Goal: Transaction & Acquisition: Register for event/course

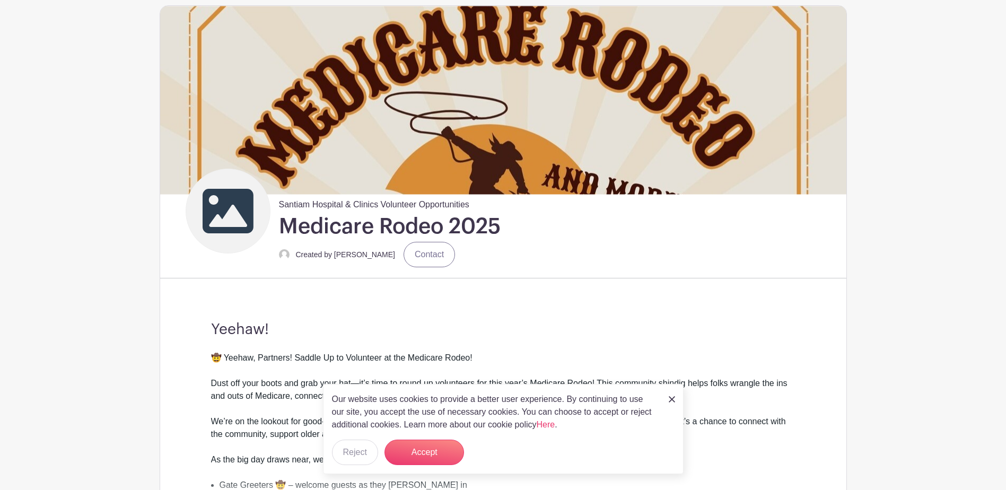
scroll to position [106, 0]
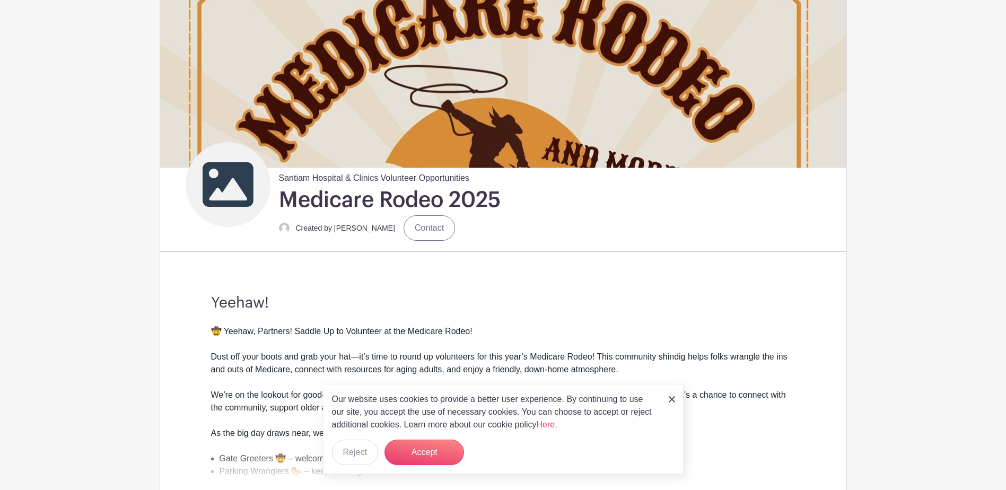
click at [672, 398] on img at bounding box center [672, 399] width 6 height 6
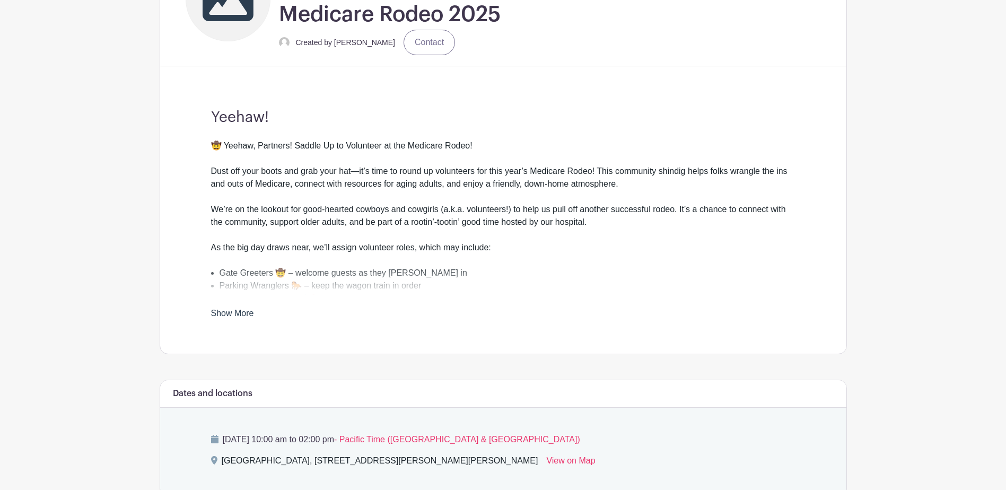
scroll to position [318, 0]
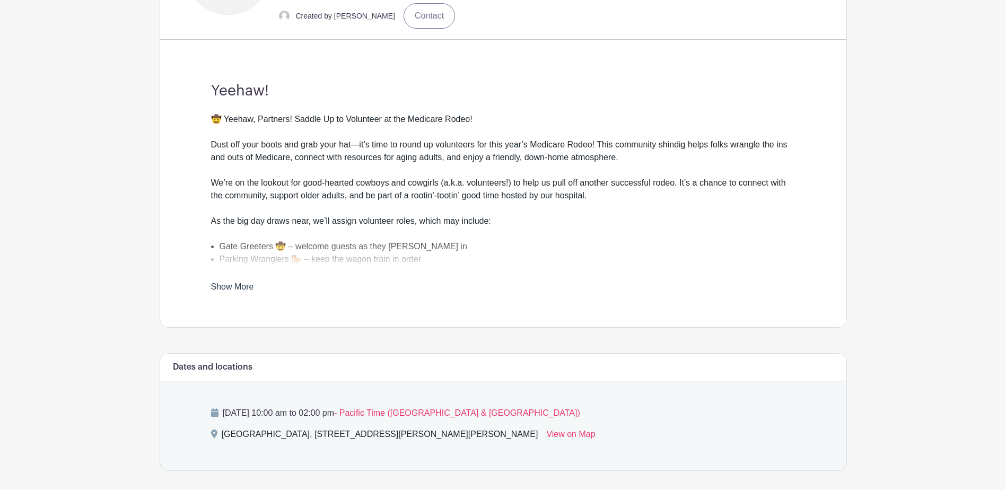
click at [233, 283] on link "Show More" at bounding box center [232, 288] width 43 height 13
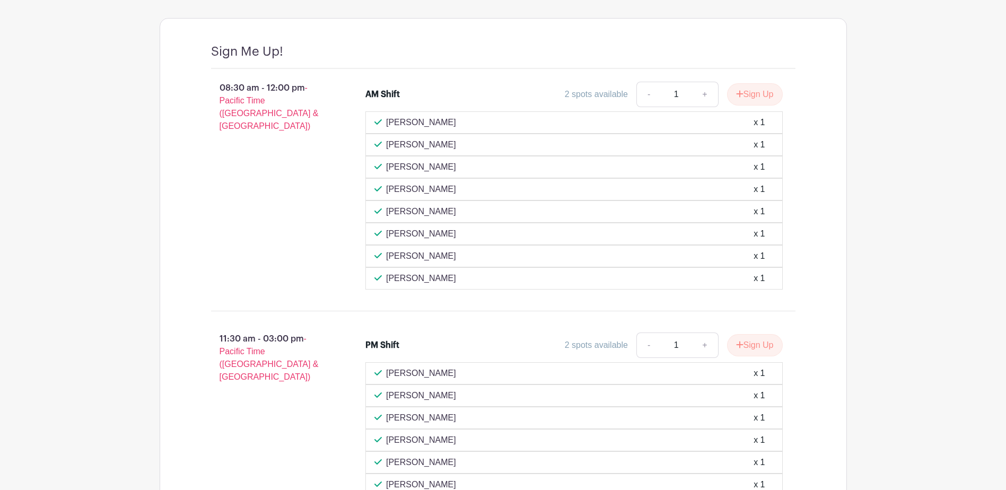
scroll to position [868, 0]
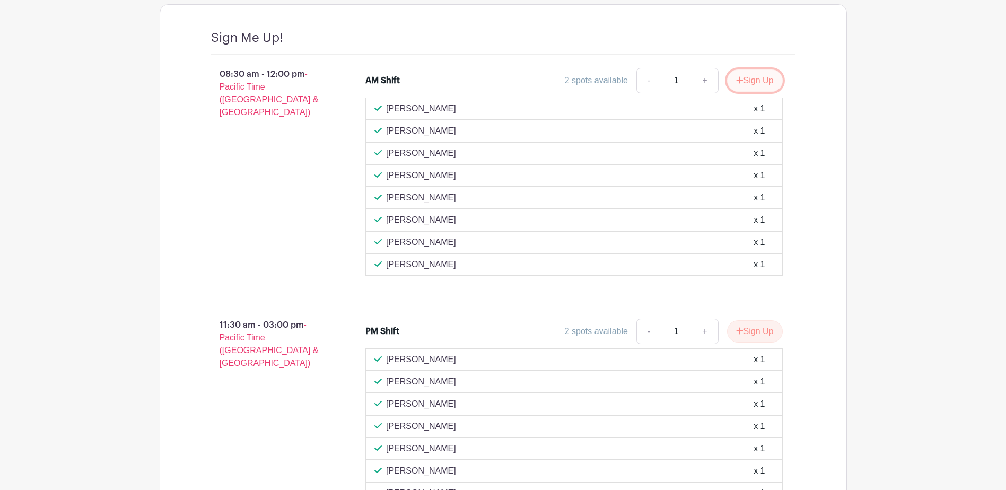
click at [750, 79] on button "Sign Up" at bounding box center [755, 80] width 56 height 22
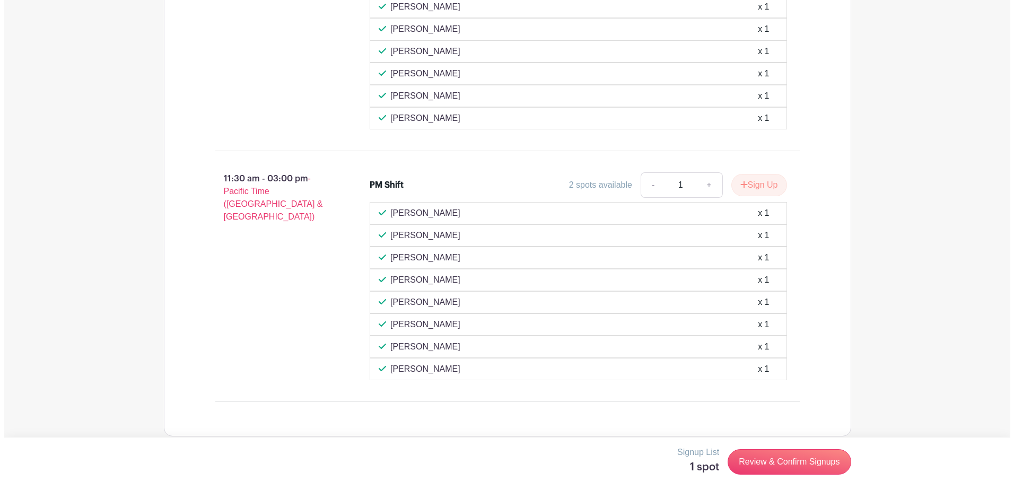
scroll to position [1027, 0]
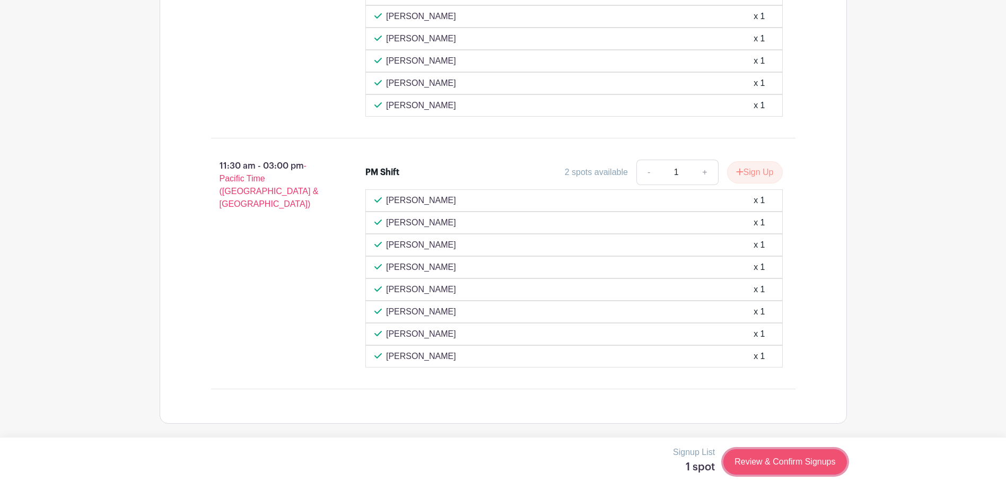
click at [797, 456] on link "Review & Confirm Signups" at bounding box center [785, 461] width 123 height 25
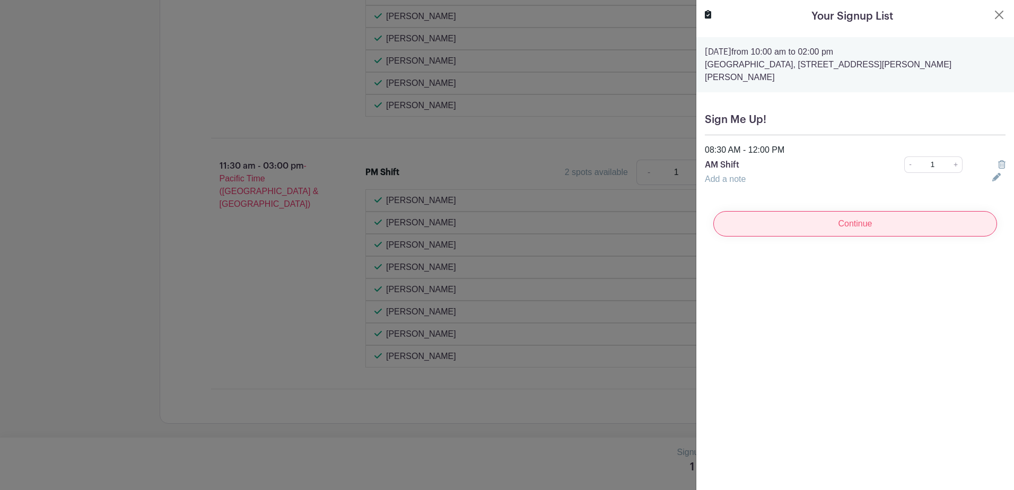
click at [862, 212] on input "Continue" at bounding box center [856, 223] width 284 height 25
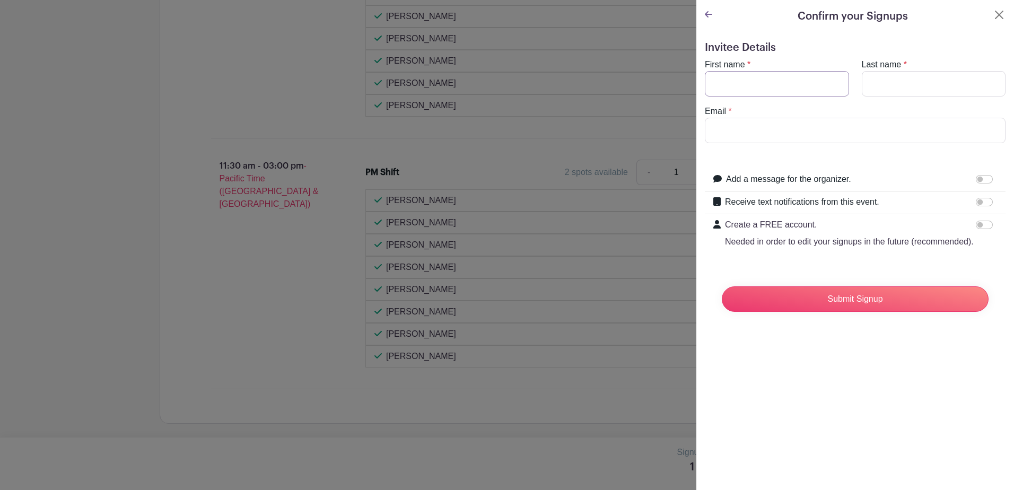
click at [797, 83] on input "First name" at bounding box center [777, 83] width 144 height 25
type input "[PERSON_NAME]"
type input "[EMAIL_ADDRESS][DOMAIN_NAME]"
click at [976, 202] on input "Receive text notifications from this event." at bounding box center [984, 202] width 17 height 8
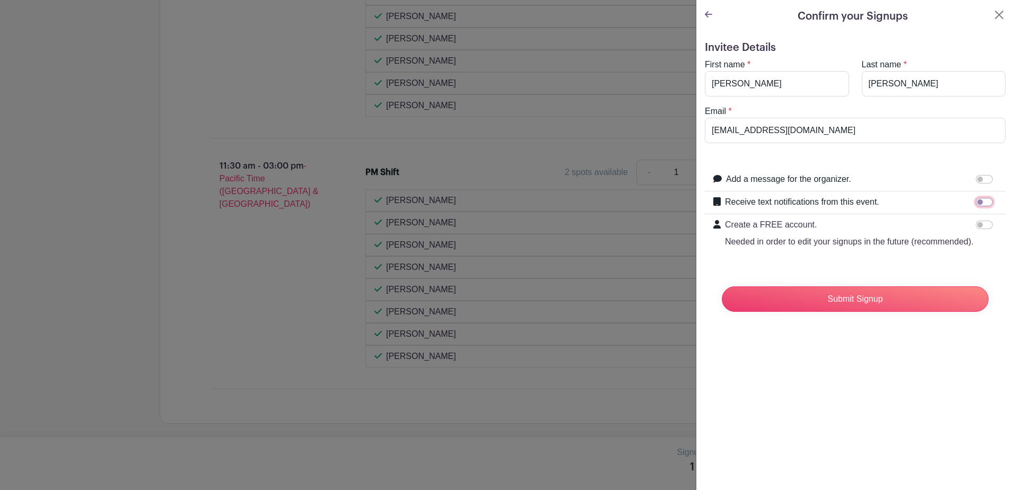
checkbox input "true"
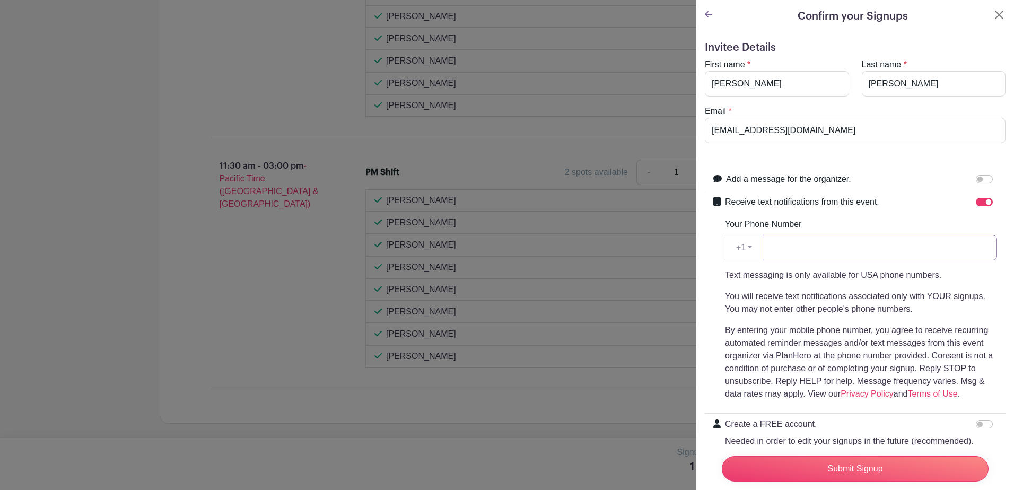
click at [782, 245] on input "Your Phone Number" at bounding box center [880, 247] width 234 height 25
type input "5039326163"
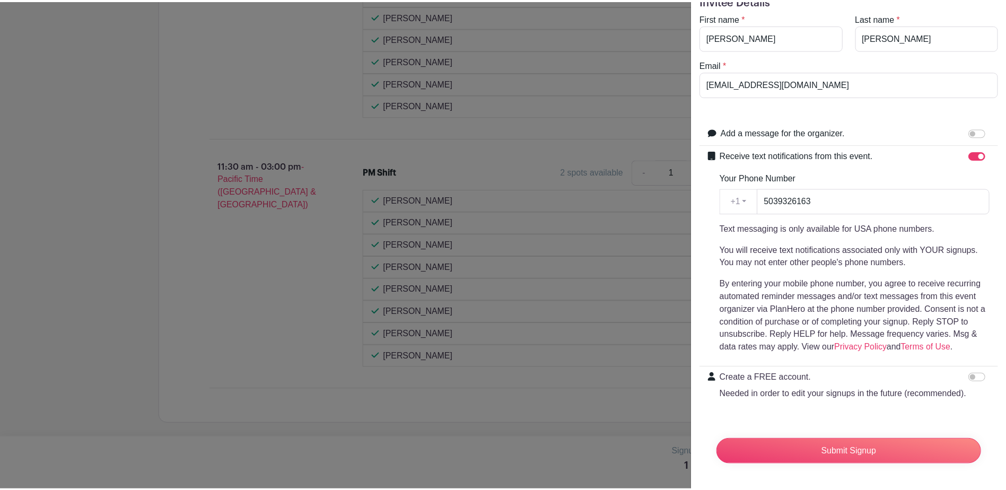
scroll to position [67, 0]
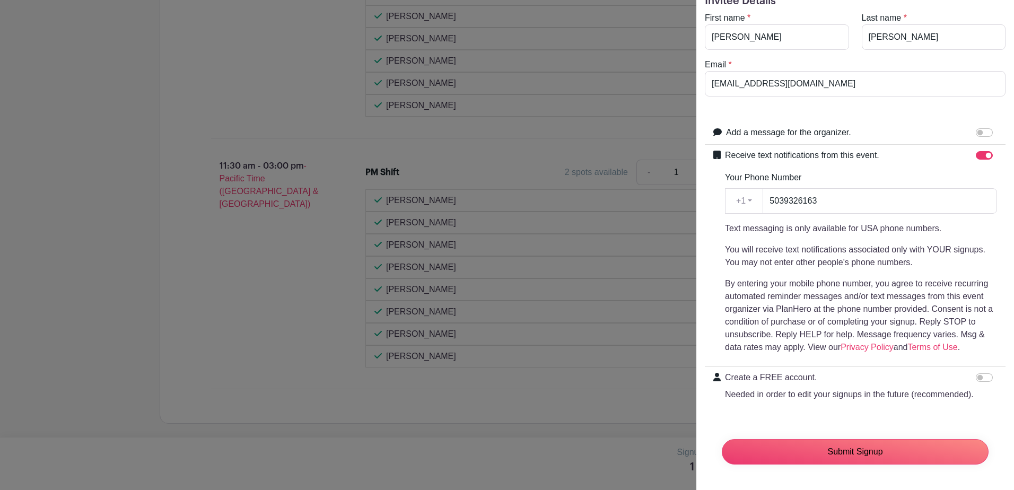
click at [873, 449] on input "Submit Signup" at bounding box center [855, 451] width 267 height 25
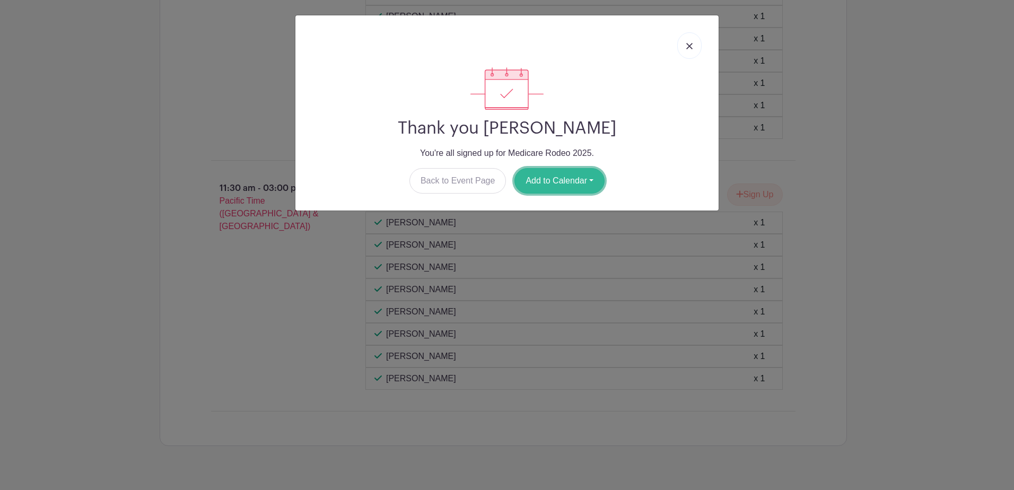
click at [576, 178] on button "Add to Calendar" at bounding box center [560, 180] width 90 height 25
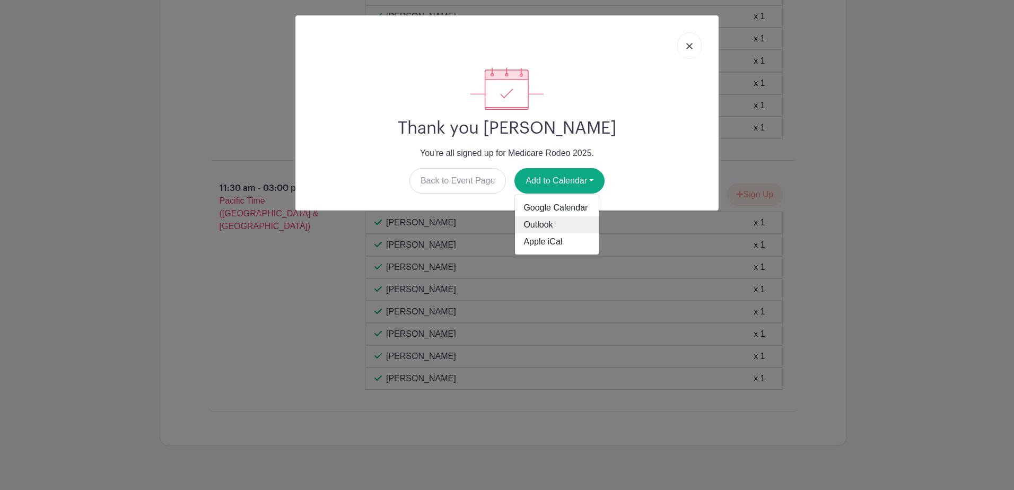
click at [555, 225] on link "Outlook" at bounding box center [557, 224] width 84 height 17
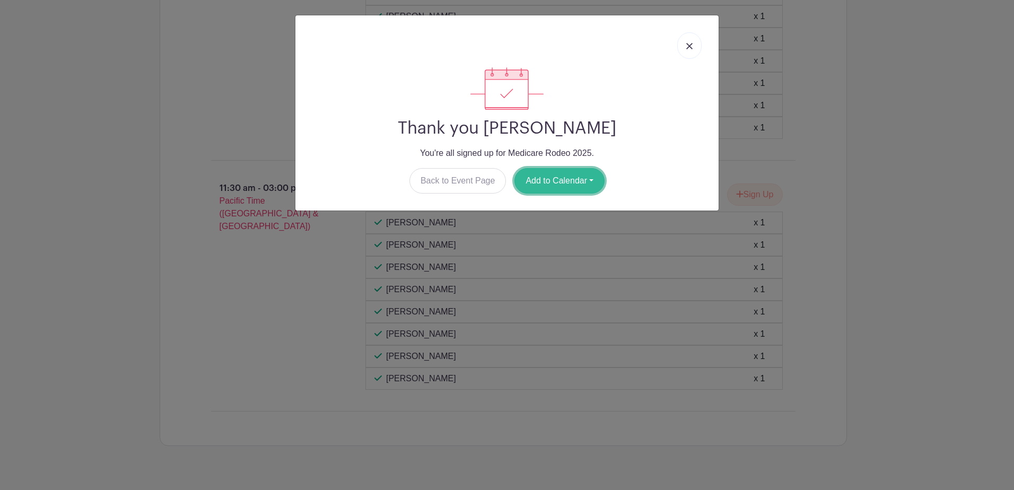
click at [538, 181] on button "Add to Calendar" at bounding box center [560, 180] width 90 height 25
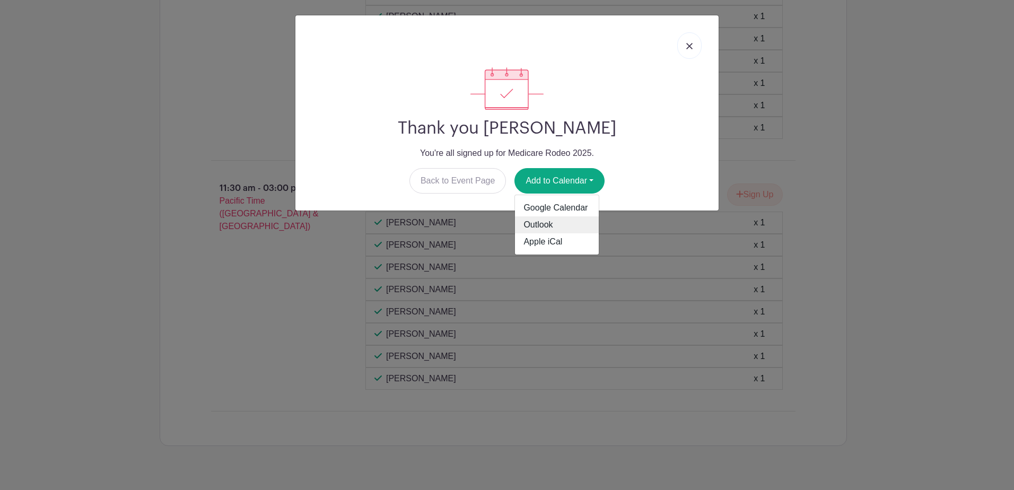
click at [555, 225] on link "Outlook" at bounding box center [557, 224] width 84 height 17
click at [685, 44] on link at bounding box center [689, 45] width 24 height 27
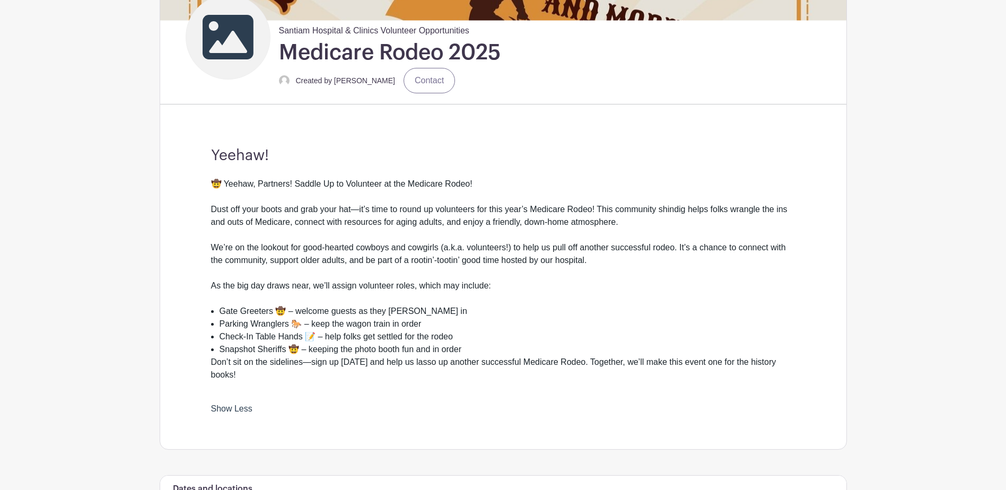
scroll to position [0, 0]
